Goal: Check status: Check status

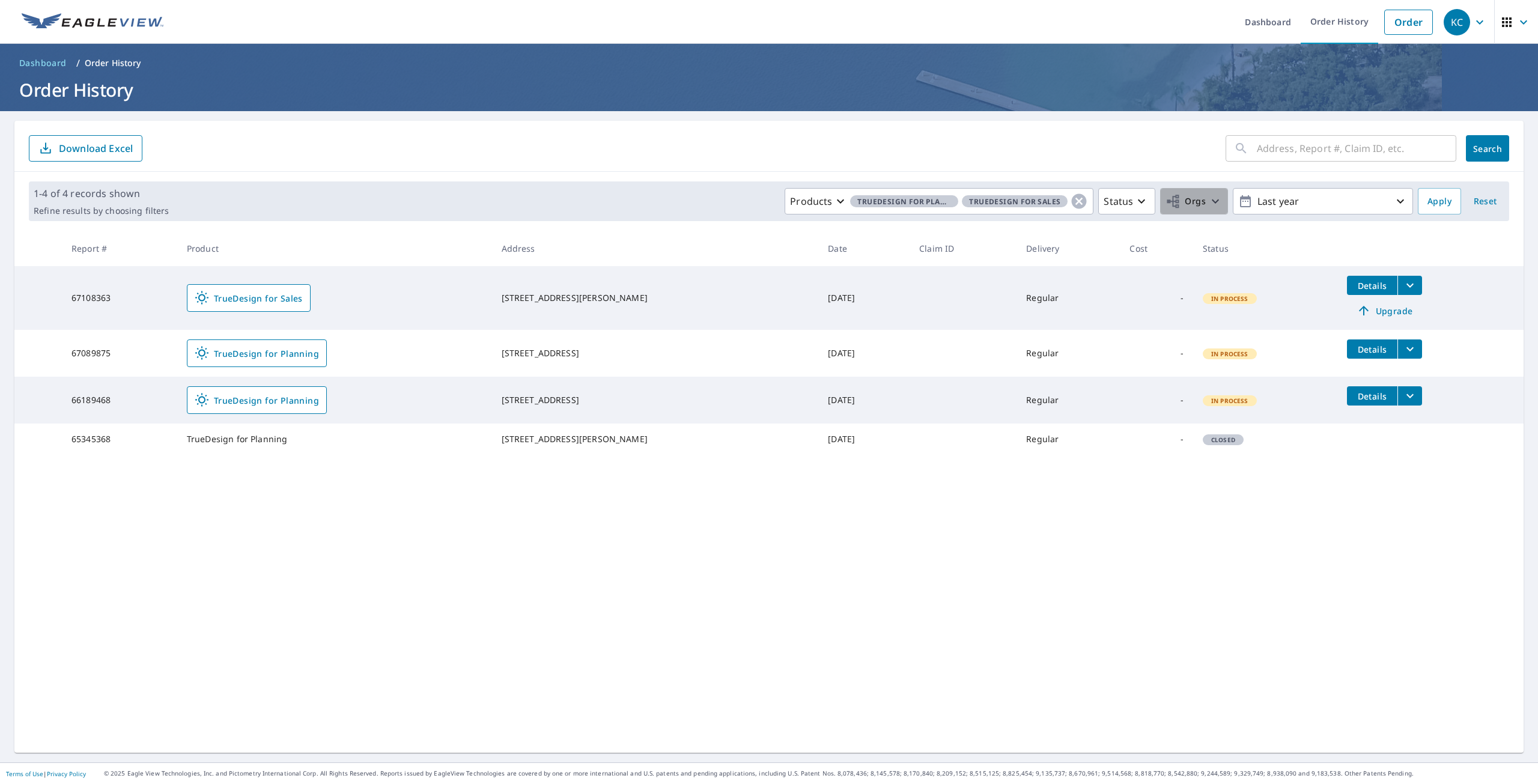
click at [1186, 196] on span "Orgs" at bounding box center [1185, 201] width 40 height 15
click at [1024, 273] on label "Standard Energy Solutions" at bounding box center [1025, 270] width 124 height 14
click at [959, 273] on input "Standard Energy Solutions" at bounding box center [951, 270] width 14 height 14
checkbox input "true"
click at [1444, 196] on button "Apply" at bounding box center [1439, 201] width 43 height 27
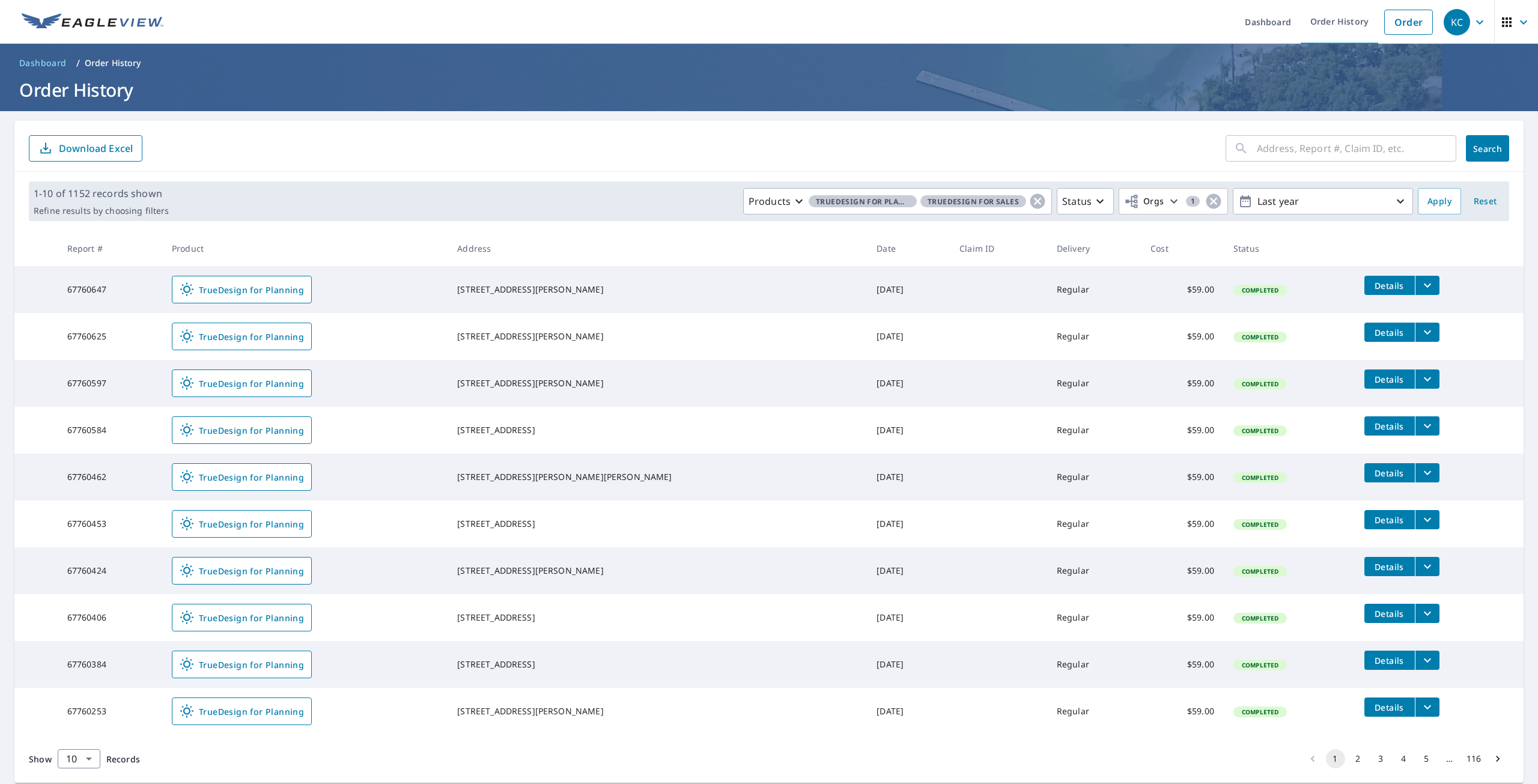
click at [1340, 154] on input "text" at bounding box center [1356, 148] width 199 height 34
paste input "#67594748"
type input "67594748"
click at [1476, 146] on span "Search" at bounding box center [1488, 148] width 24 height 11
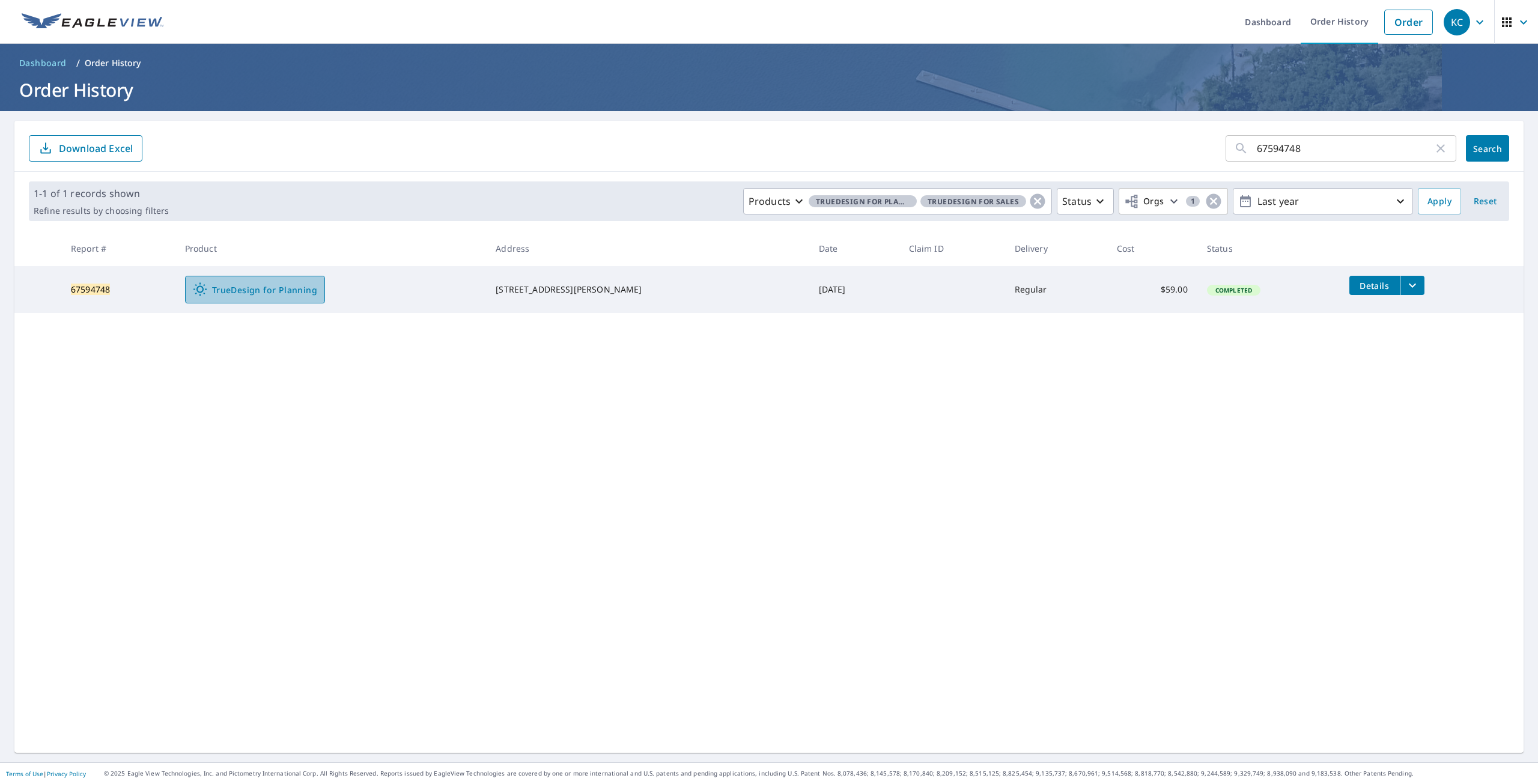
click at [308, 290] on span "TrueDesign for Planning" at bounding box center [255, 289] width 125 height 14
click at [1473, 15] on icon "button" at bounding box center [1480, 22] width 14 height 14
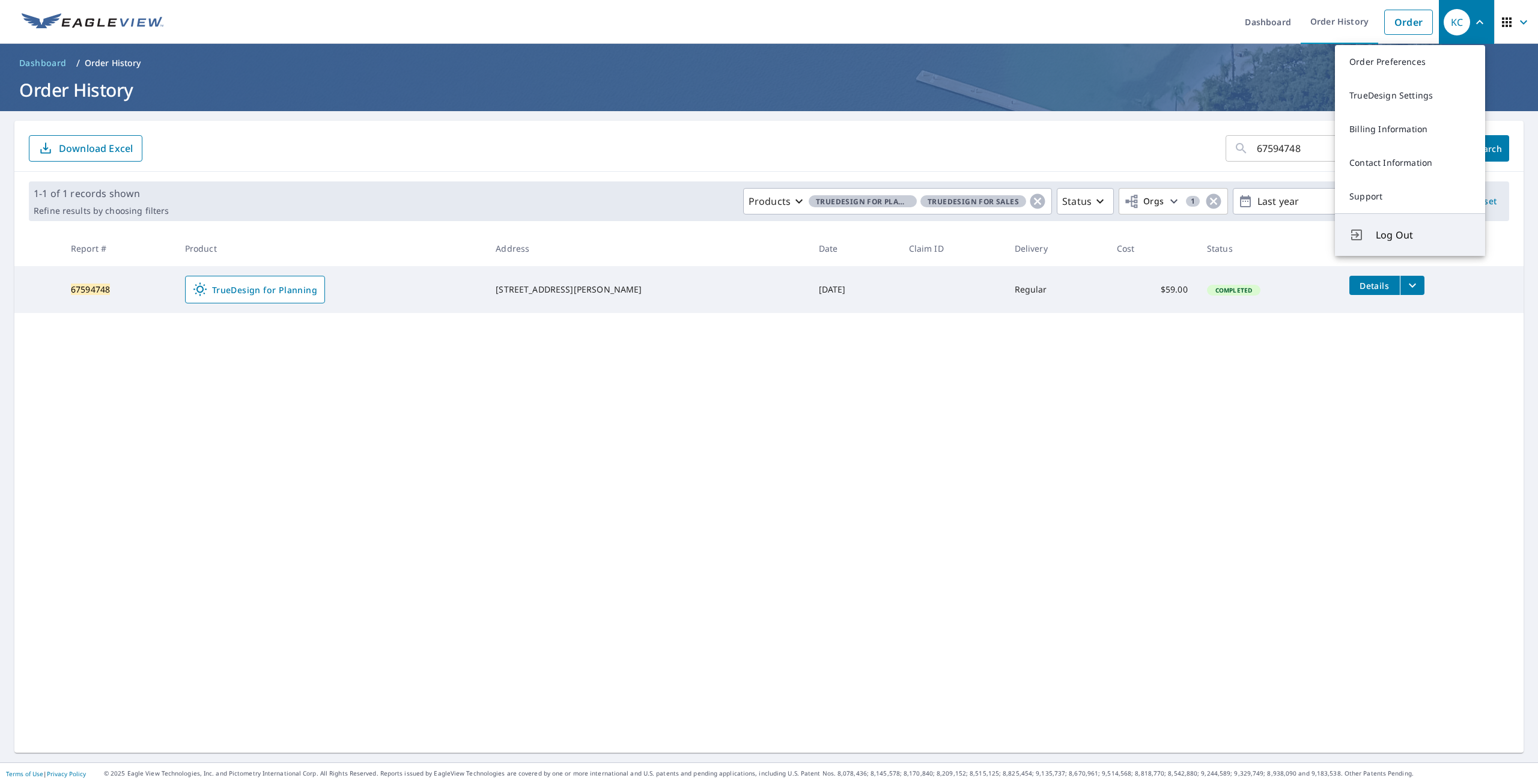
click at [1384, 228] on span "Log Out" at bounding box center [1423, 235] width 95 height 14
